Goal: Task Accomplishment & Management: Use online tool/utility

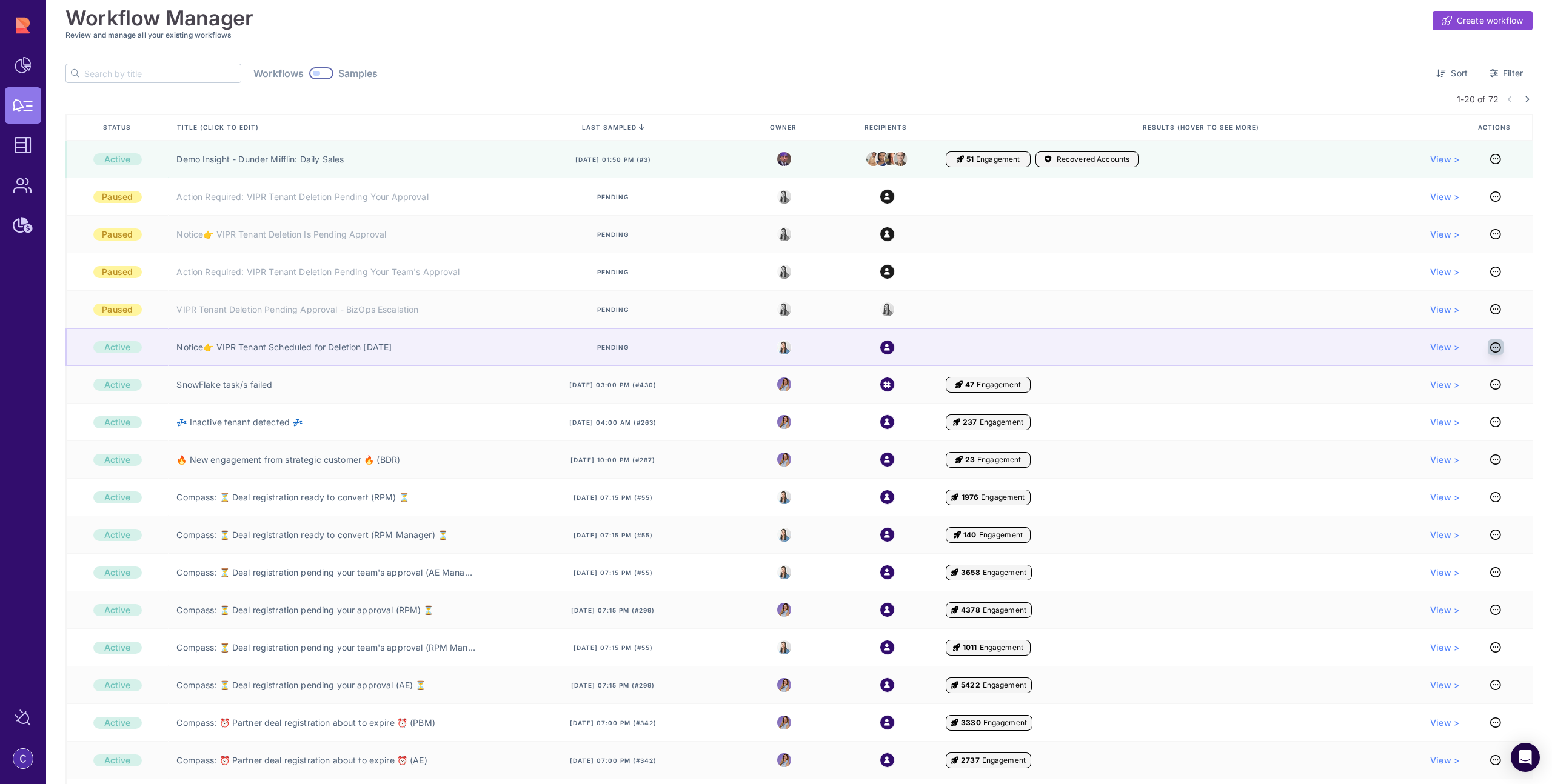
click at [1494, 348] on icon at bounding box center [1495, 347] width 11 height 1
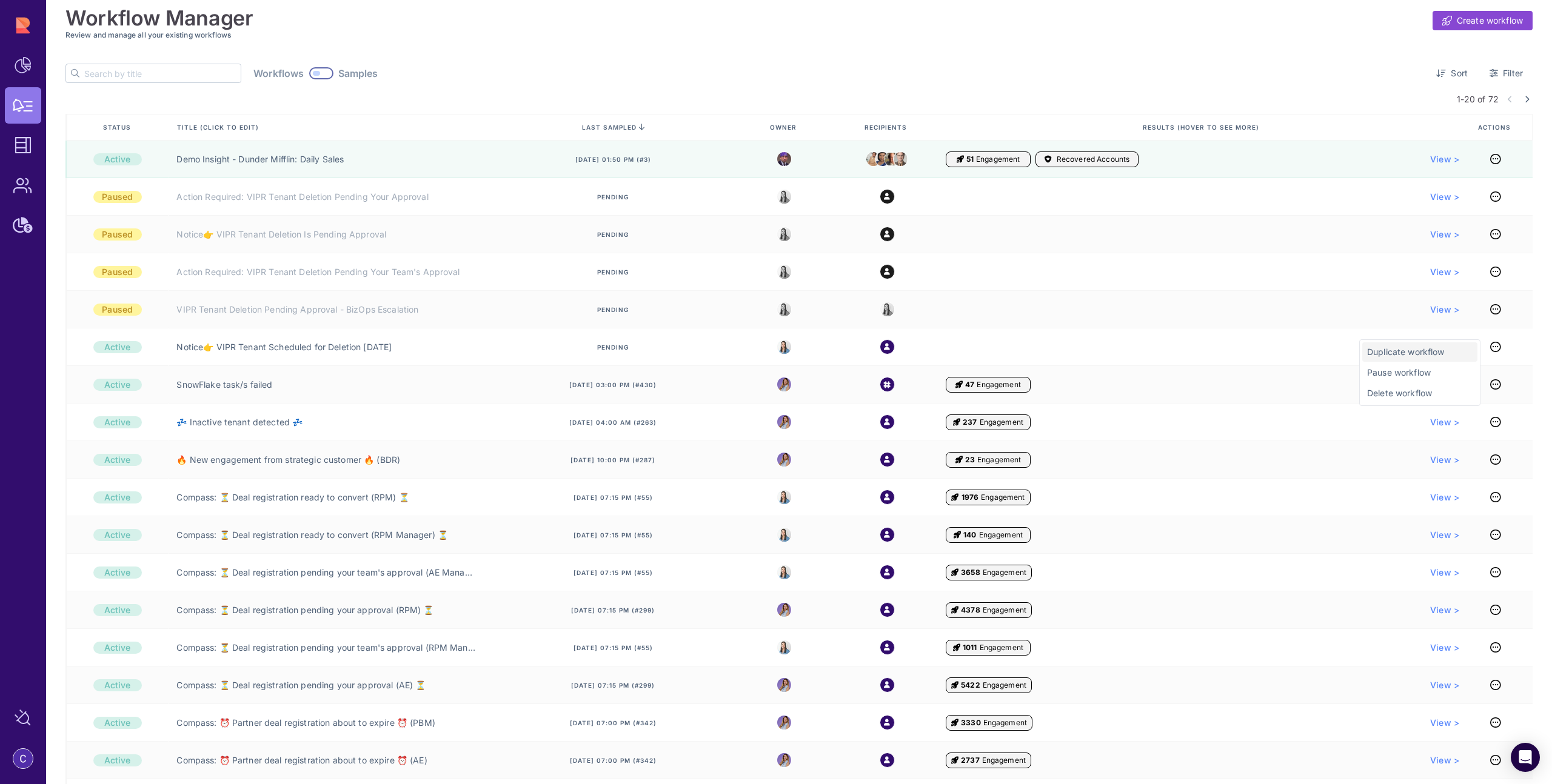
click at [1424, 356] on span "Duplicate workflow" at bounding box center [1419, 352] width 106 height 12
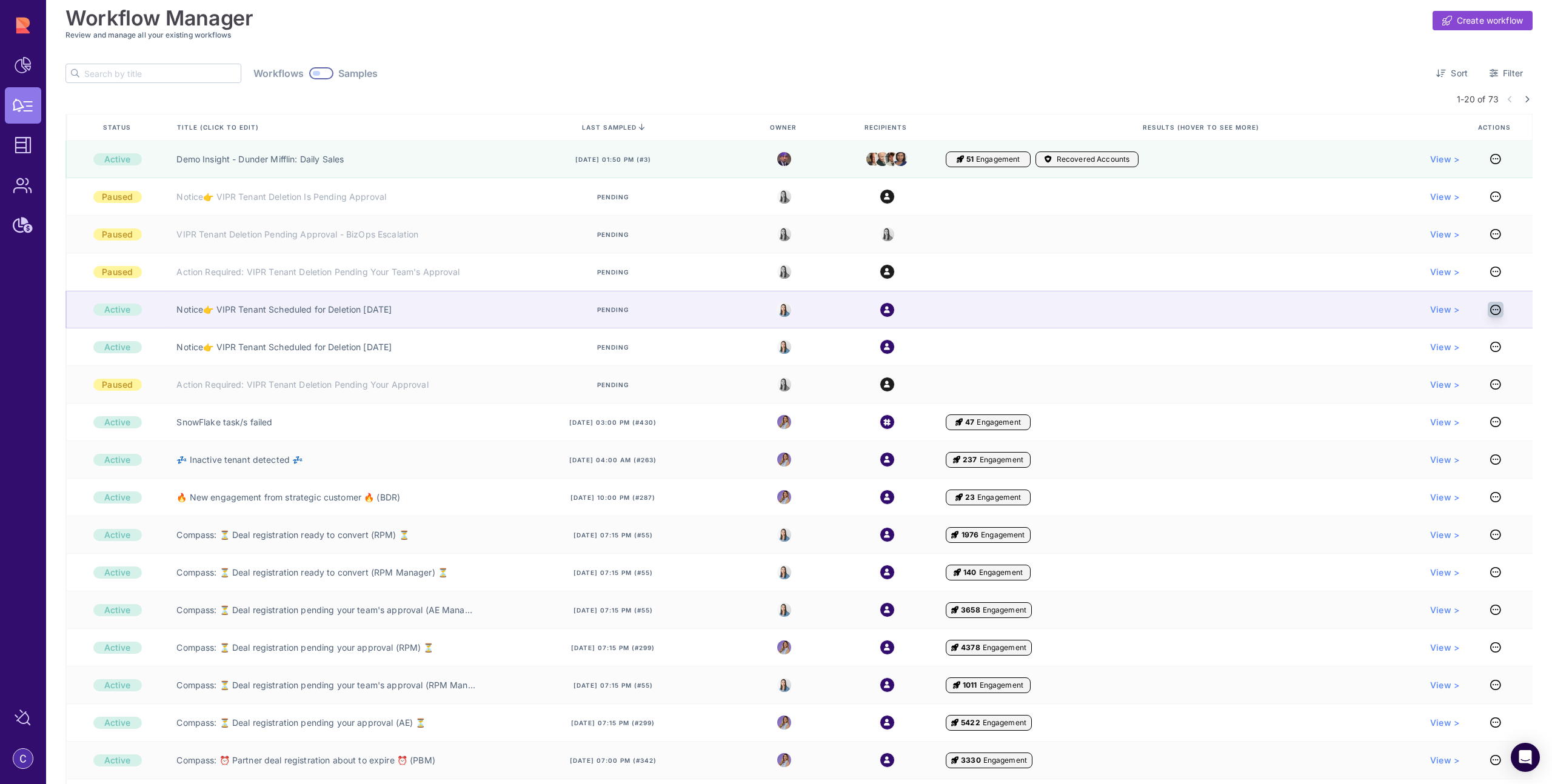
click at [1495, 310] on icon at bounding box center [1495, 309] width 11 height 1
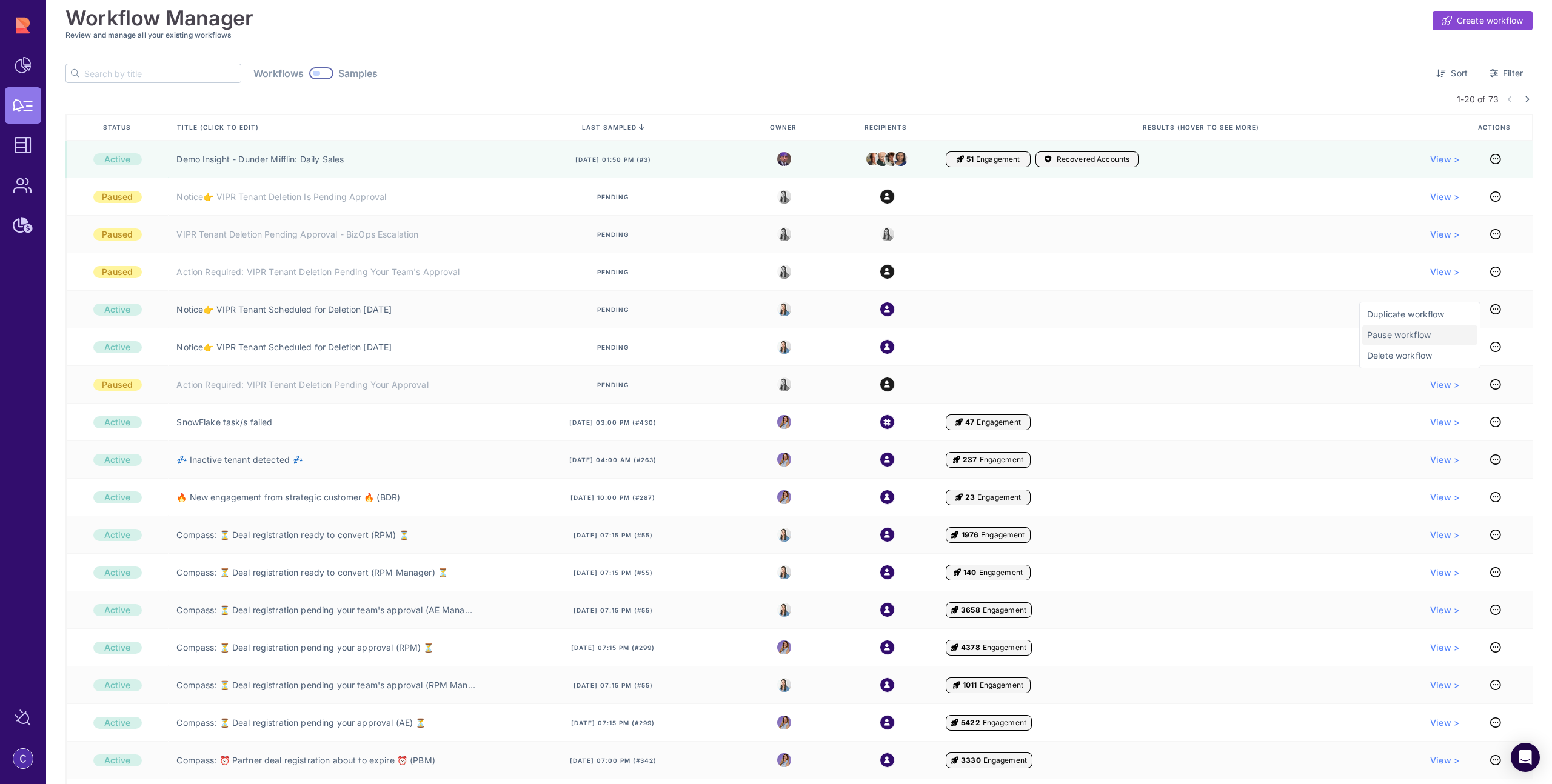
click at [1396, 342] on div "Pause workflow" at bounding box center [1420, 335] width 115 height 19
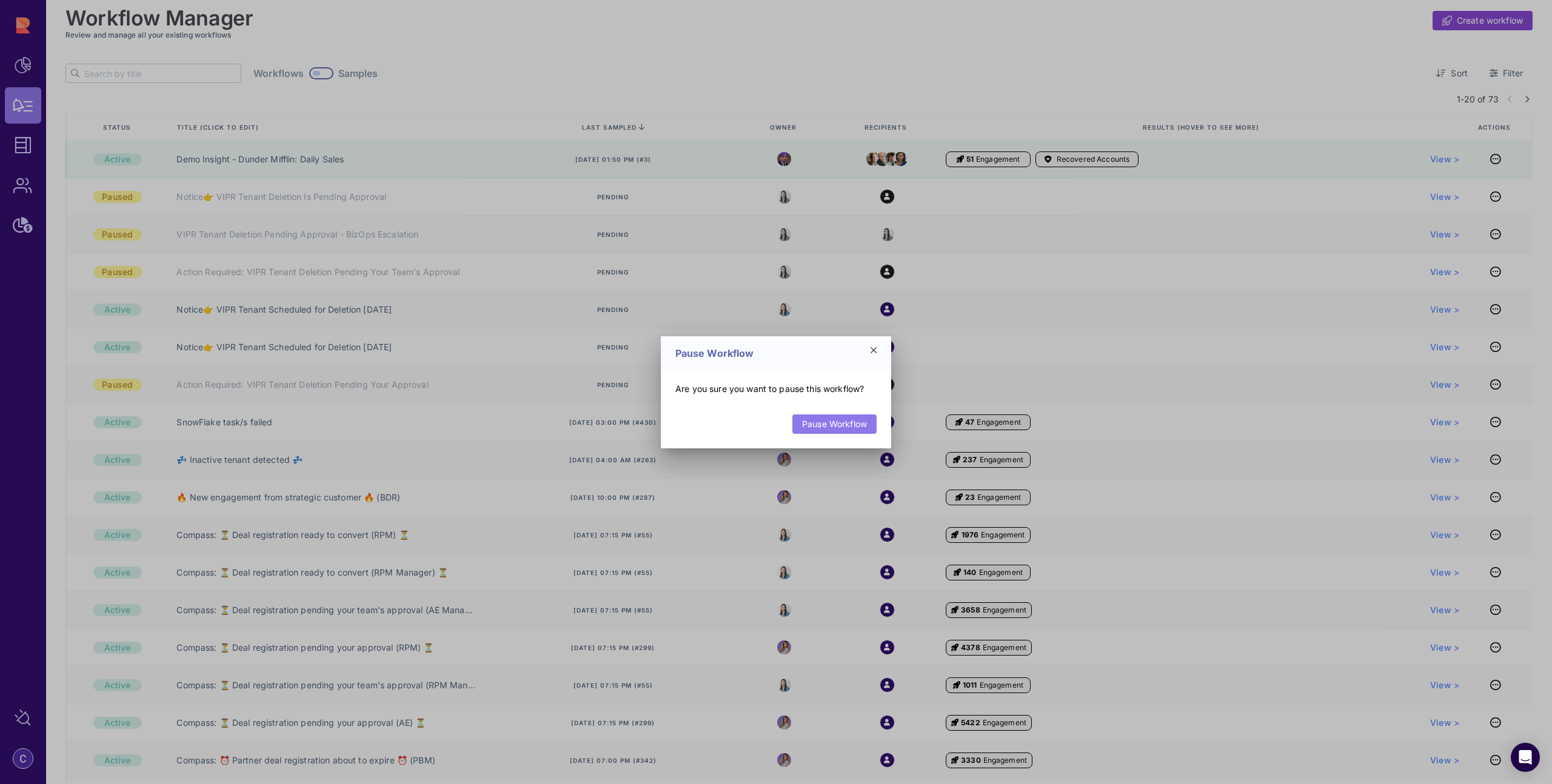
click at [853, 418] on link "Pause Workflow" at bounding box center [835, 424] width 84 height 19
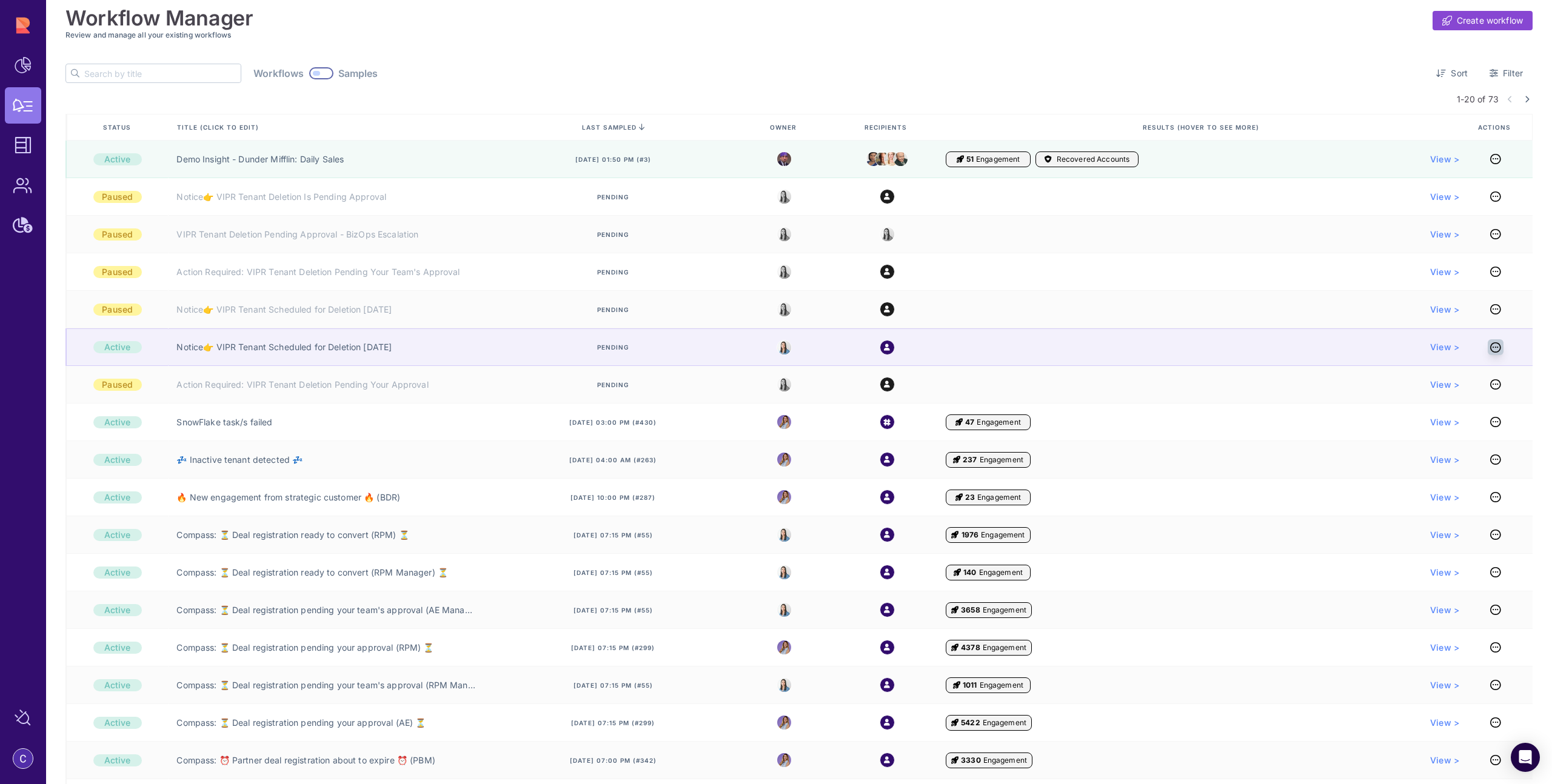
click at [1487, 346] on link at bounding box center [1495, 347] width 16 height 16
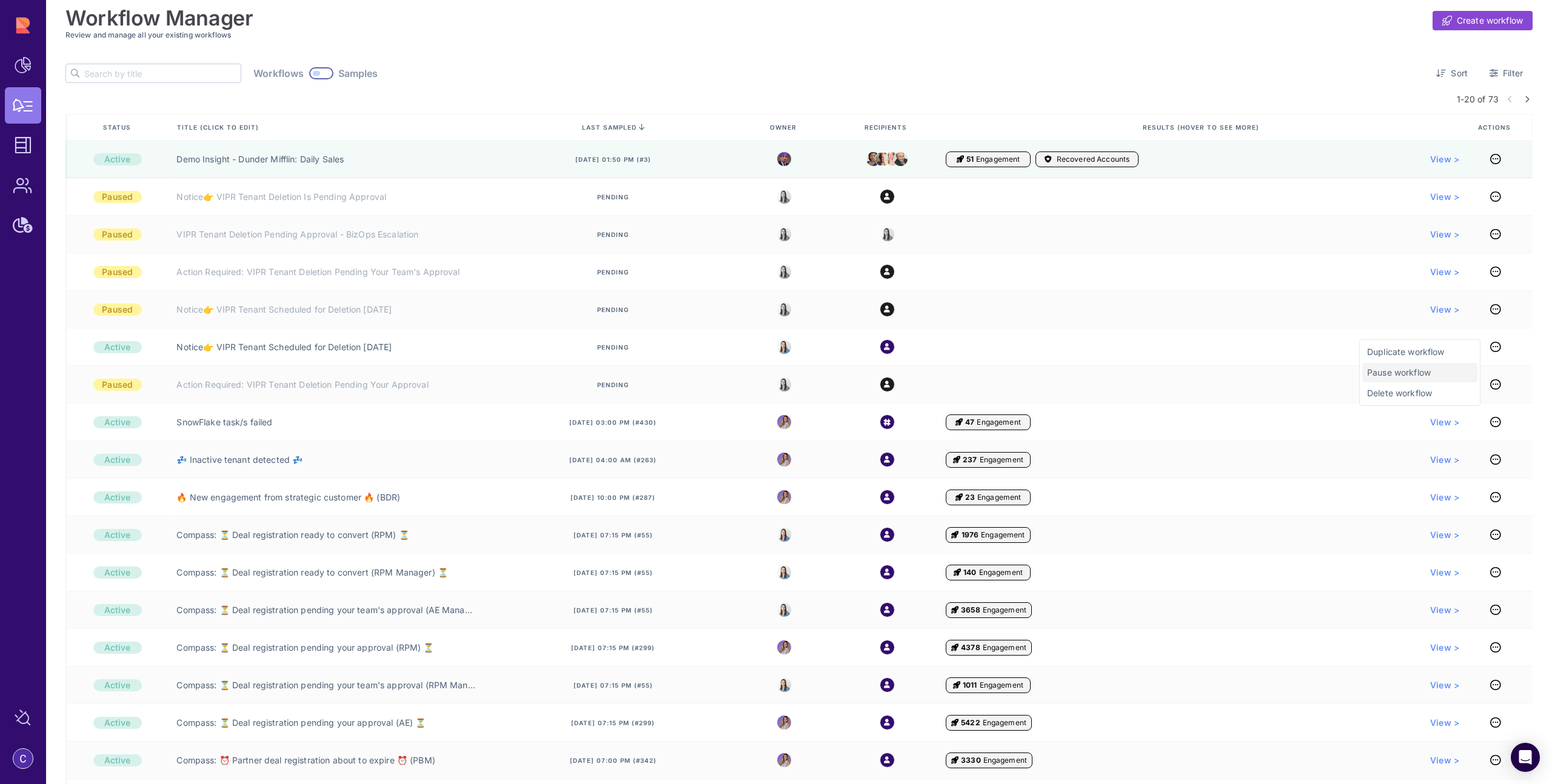
click at [1426, 376] on span "Pause workflow" at bounding box center [1419, 372] width 106 height 12
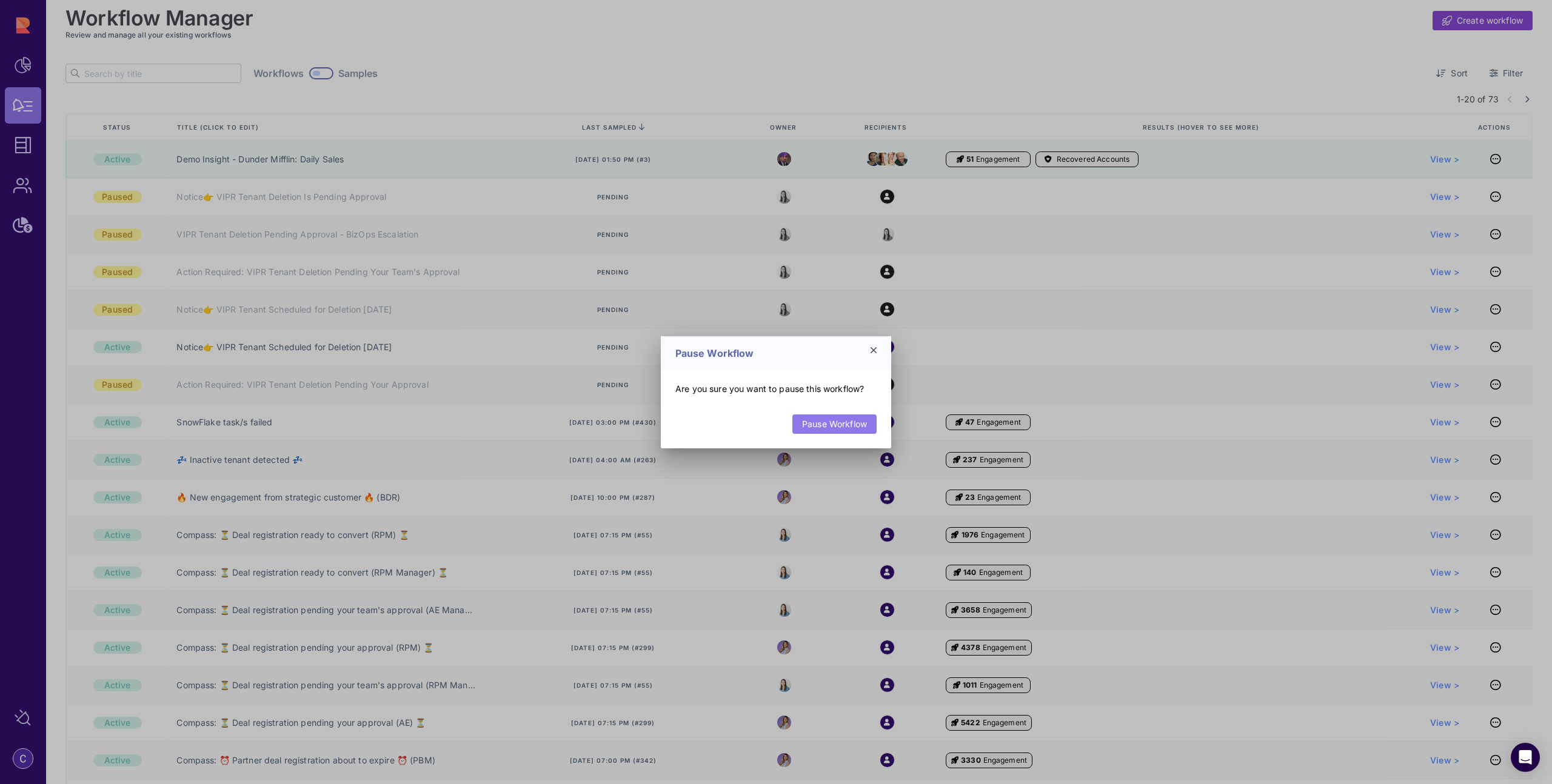
click at [844, 431] on link "Pause Workflow" at bounding box center [835, 424] width 84 height 19
